Goal: Task Accomplishment & Management: Complete application form

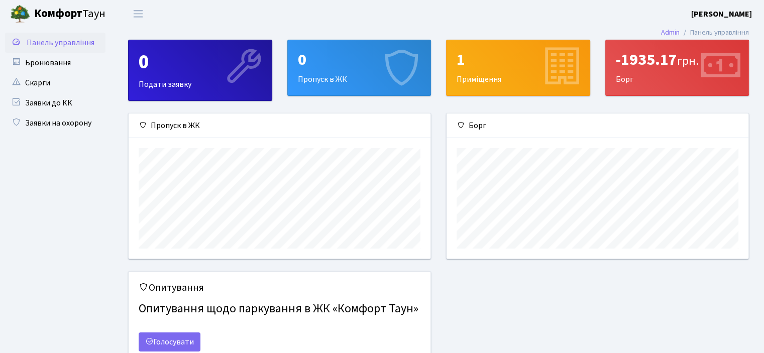
scroll to position [145, 301]
click at [306, 70] on div "0 Пропуск в ЖК" at bounding box center [359, 67] width 143 height 55
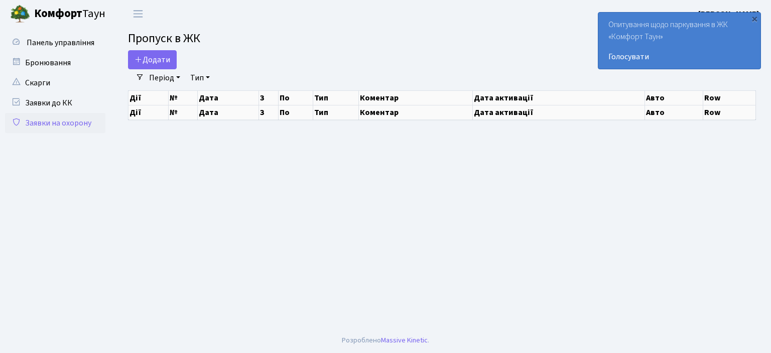
select select "25"
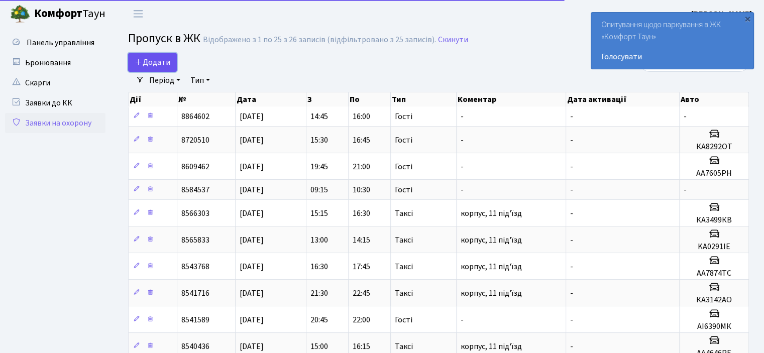
click at [148, 64] on span "Додати" at bounding box center [153, 62] width 36 height 11
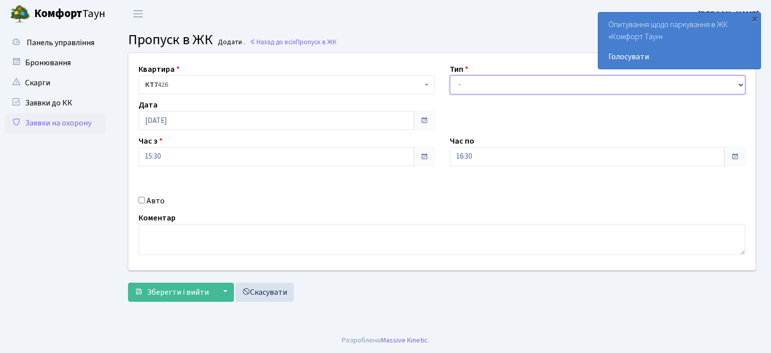
click at [472, 91] on select "- Доставка Таксі Гості Сервіс" at bounding box center [598, 84] width 296 height 19
select select "2"
click at [450, 75] on select "- Доставка Таксі Гості Сервіс" at bounding box center [598, 84] width 296 height 19
click at [147, 201] on label "Авто" at bounding box center [156, 201] width 18 height 12
click at [145, 201] on input "Авто" at bounding box center [142, 200] width 7 height 7
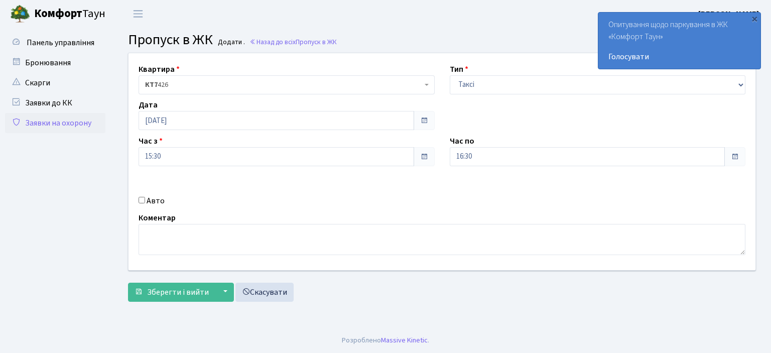
checkbox input "true"
click at [488, 194] on input "text" at bounding box center [598, 192] width 296 height 19
click at [467, 192] on input "КА 0248" at bounding box center [598, 192] width 296 height 19
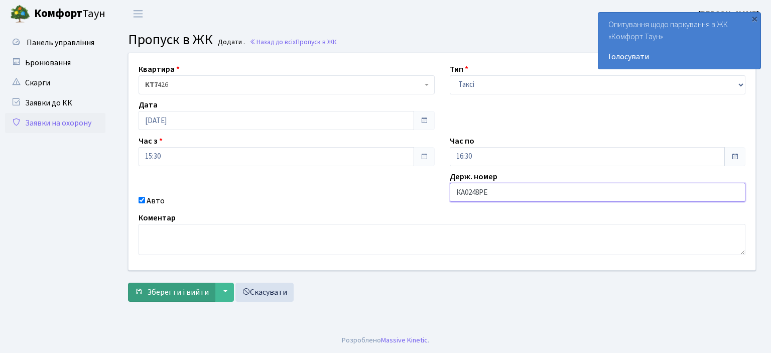
type input "КА0248РЕ"
click at [138, 289] on span "submit" at bounding box center [139, 292] width 8 height 8
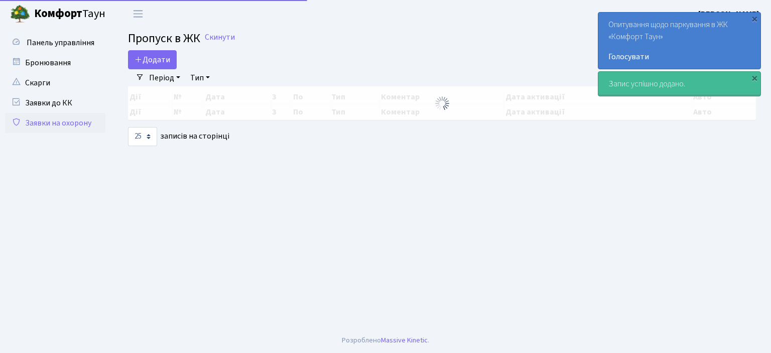
select select "25"
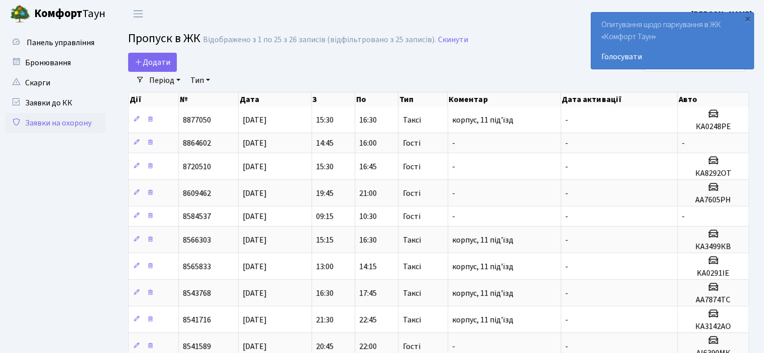
click at [41, 15] on b "Комфорт" at bounding box center [58, 14] width 48 height 16
